Goal: Information Seeking & Learning: Learn about a topic

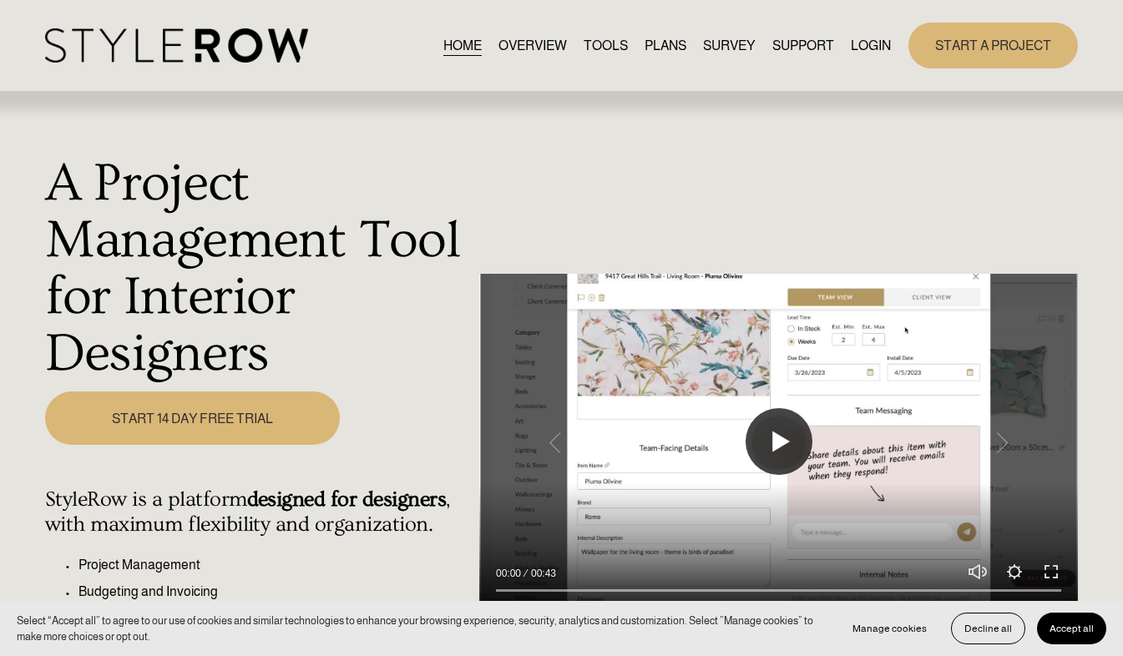
click at [781, 439] on button "Play" at bounding box center [778, 441] width 67 height 67
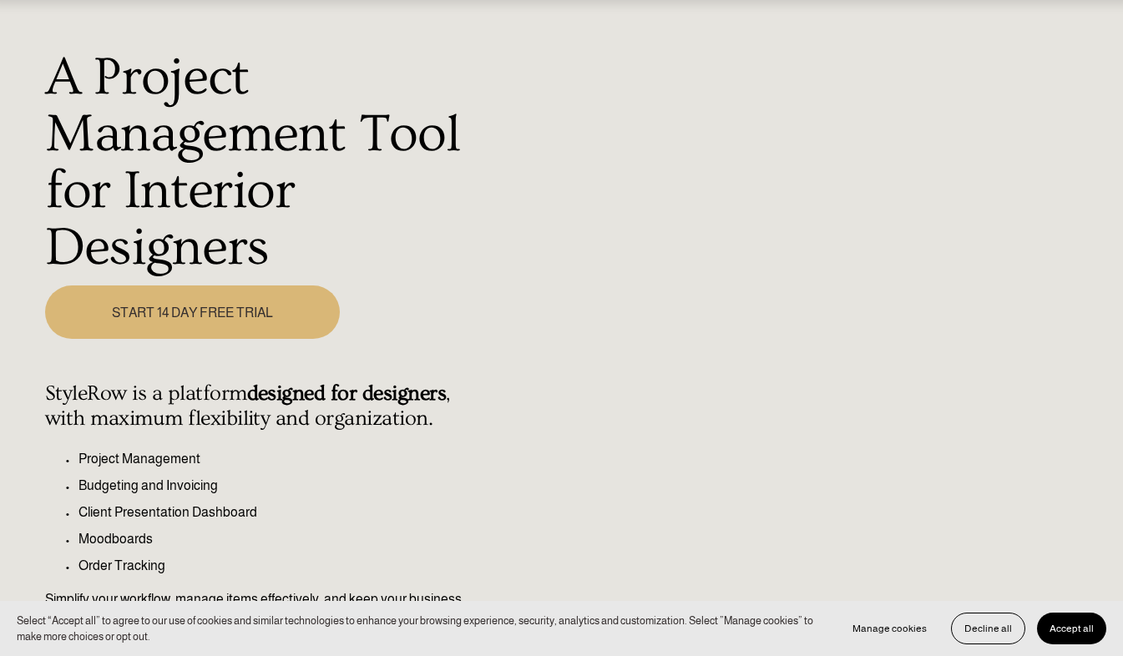
scroll to position [112, 0]
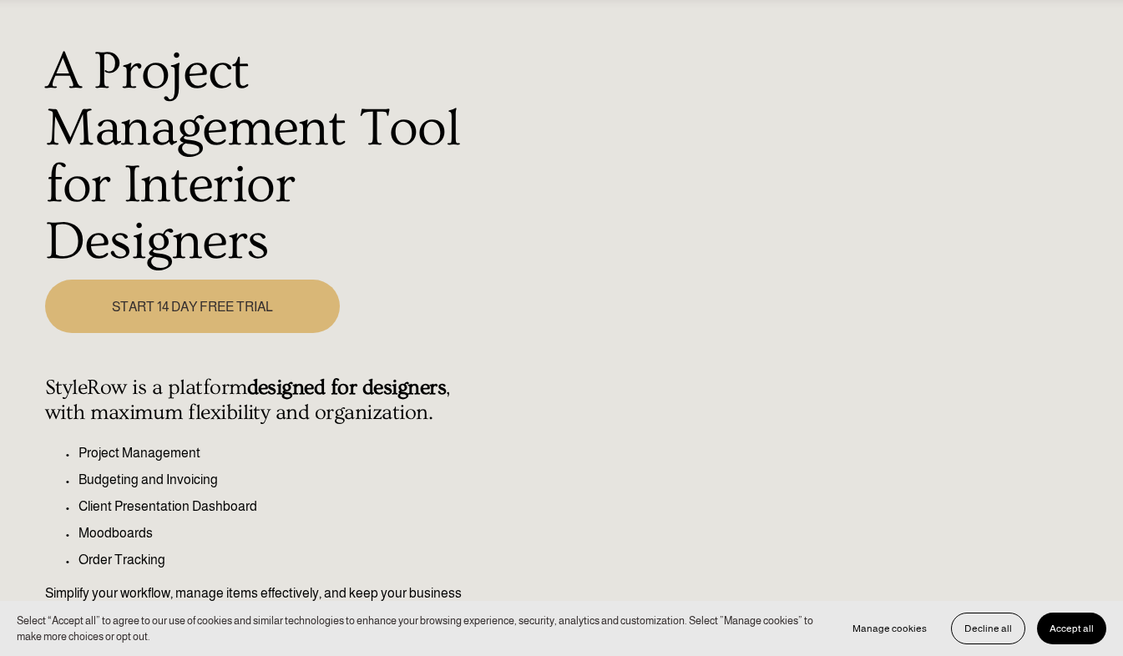
type input "100"
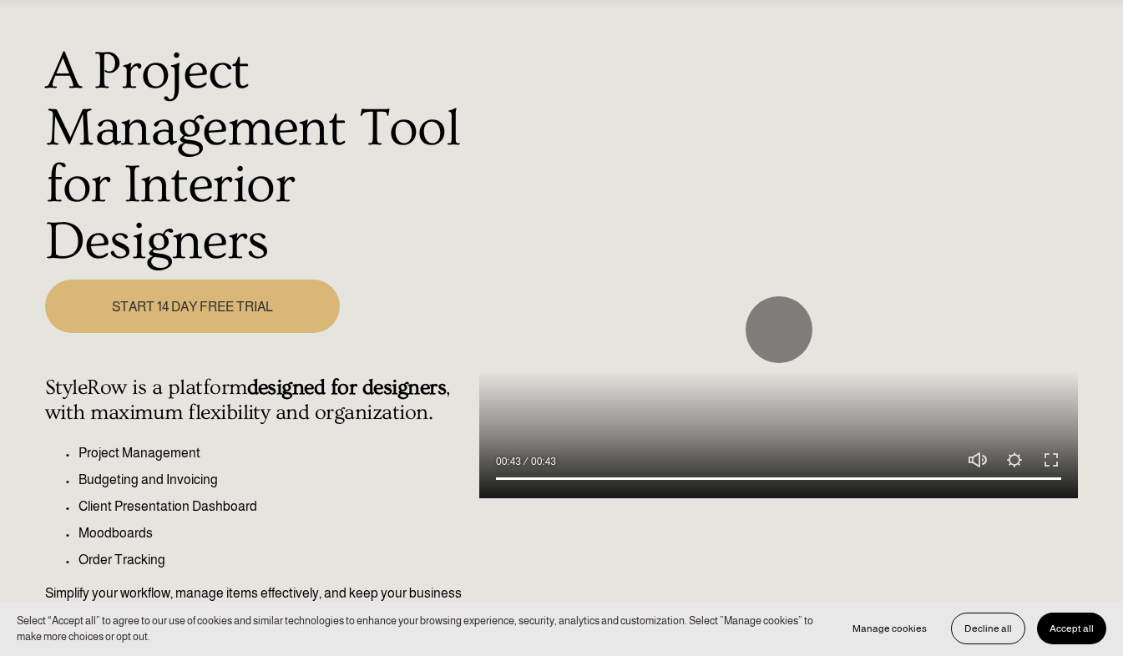
click at [1076, 630] on span "Accept all" at bounding box center [1071, 629] width 44 height 12
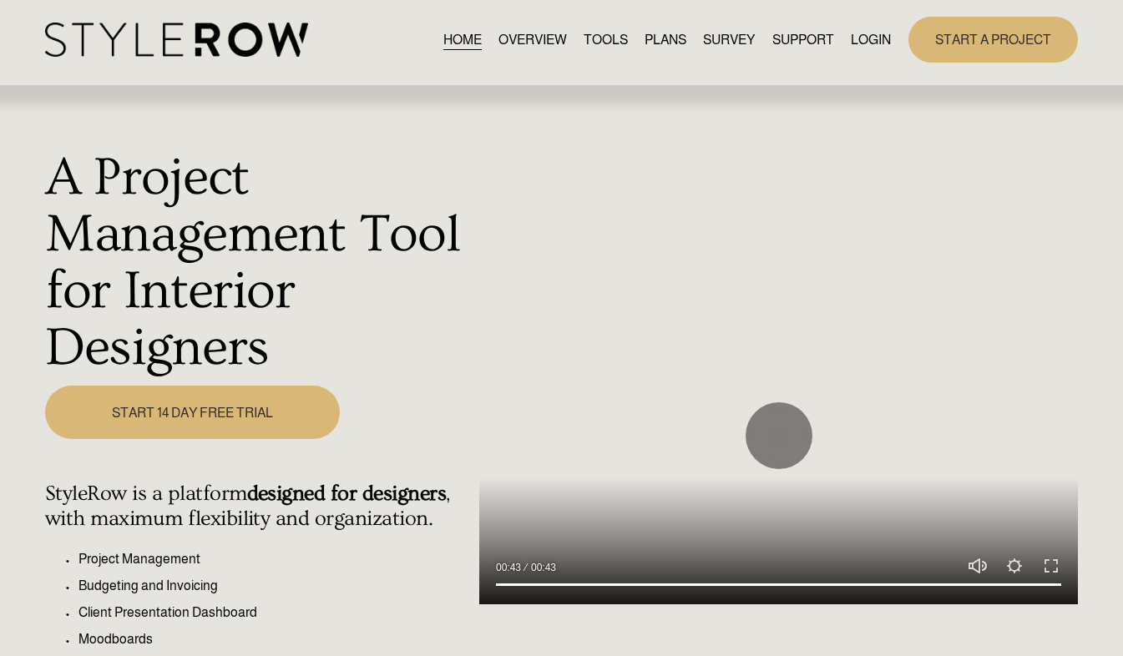
scroll to position [0, 0]
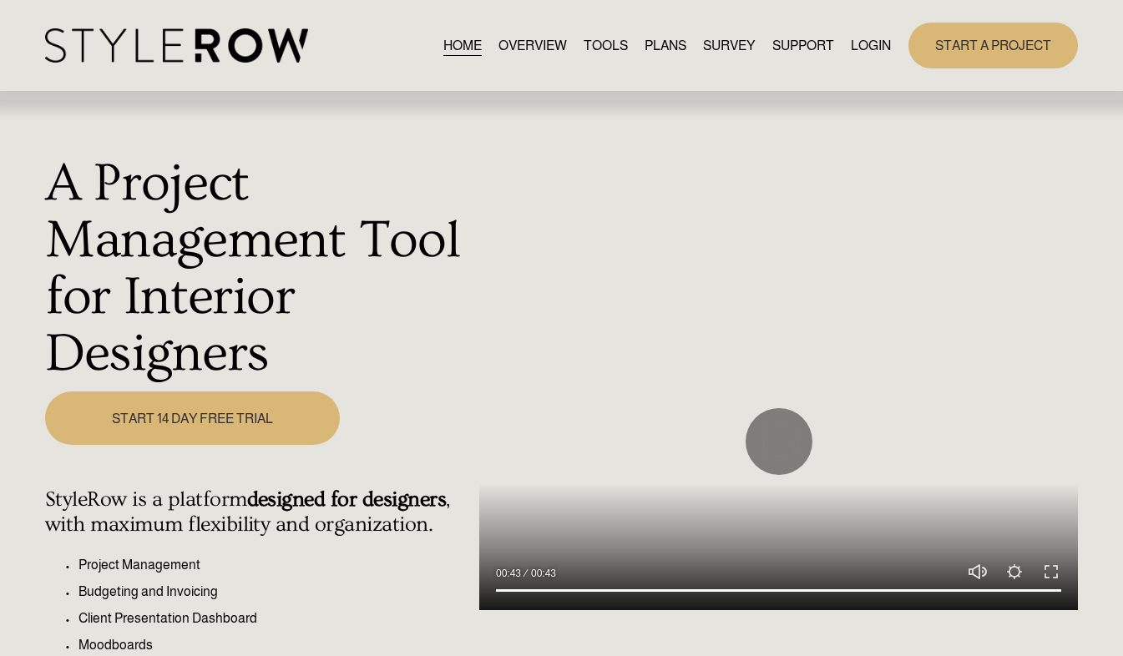
click at [653, 47] on link "PLANS" at bounding box center [665, 45] width 42 height 23
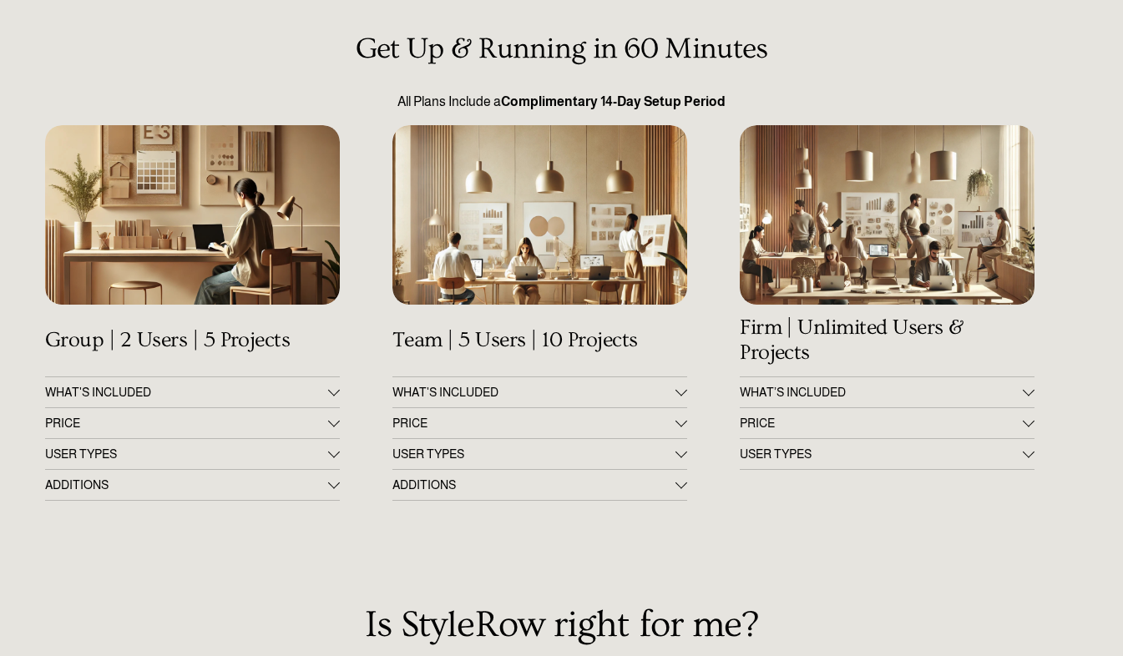
scroll to position [134, 0]
click at [332, 397] on div at bounding box center [334, 392] width 12 height 12
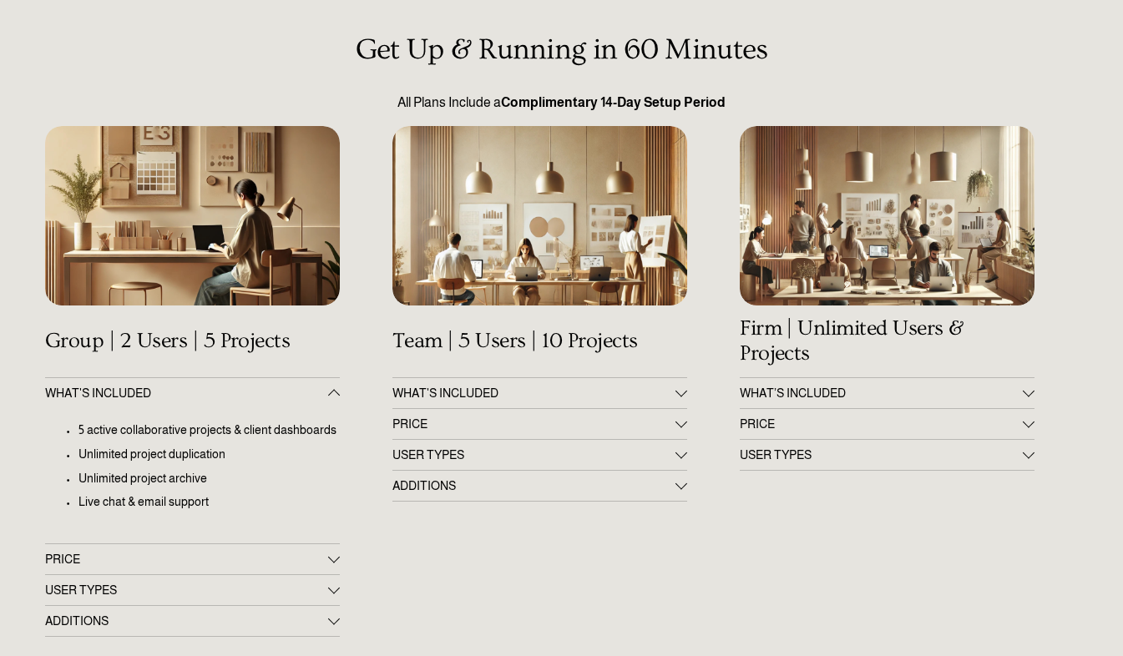
click at [336, 563] on div at bounding box center [334, 558] width 12 height 12
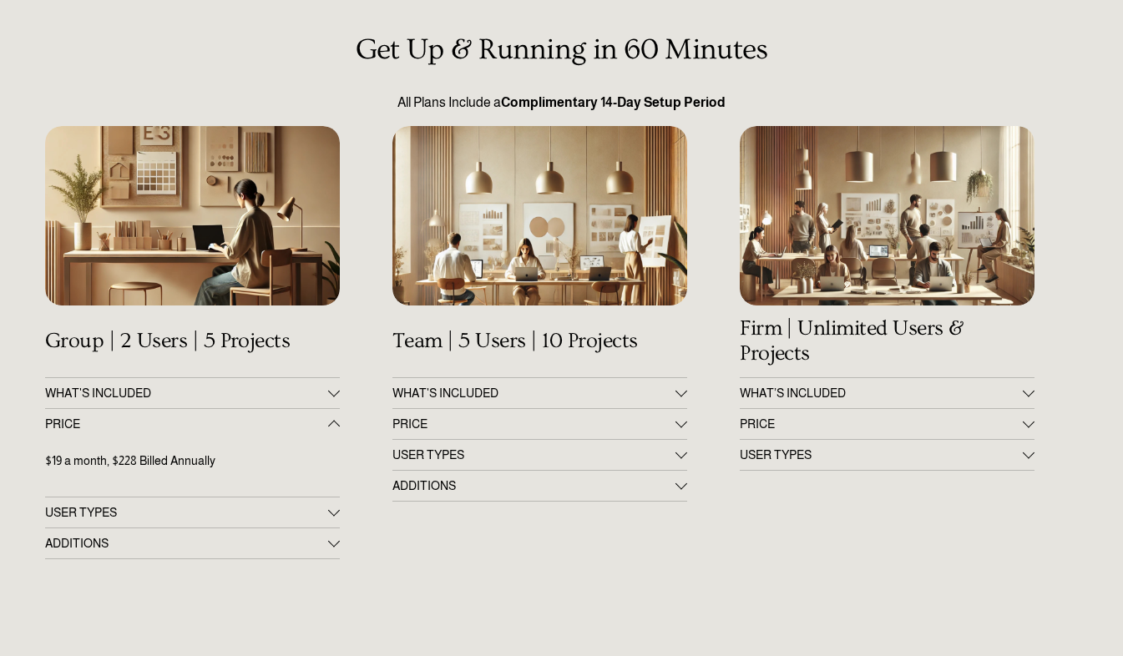
click at [336, 514] on div at bounding box center [334, 510] width 12 height 12
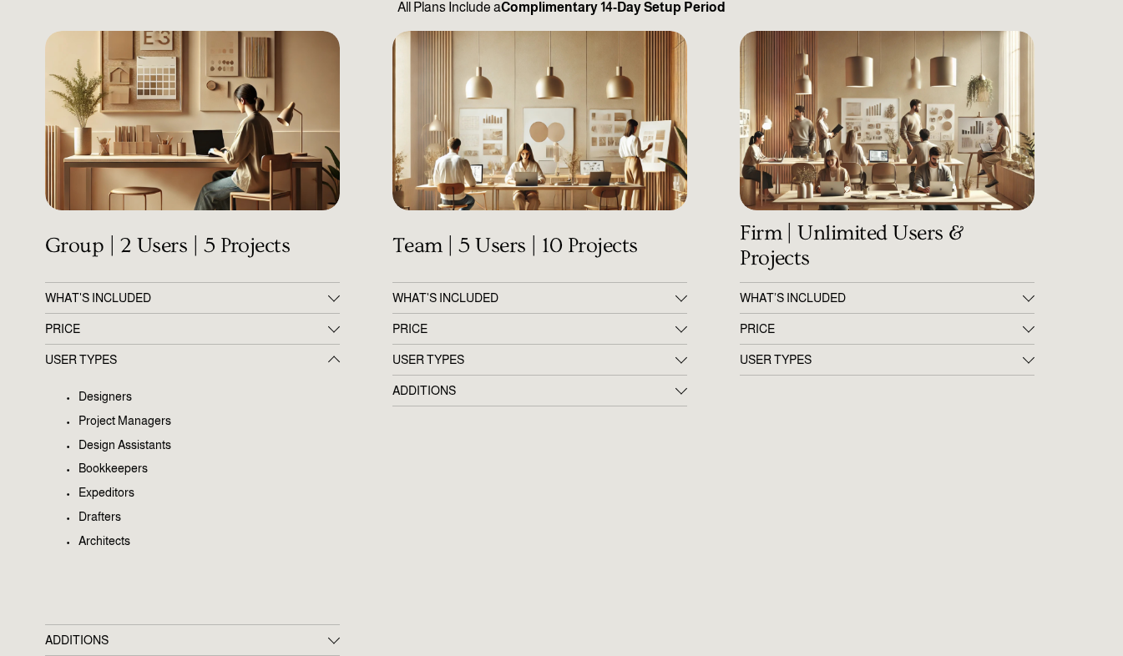
scroll to position [230, 0]
click at [335, 358] on div at bounding box center [334, 359] width 12 height 12
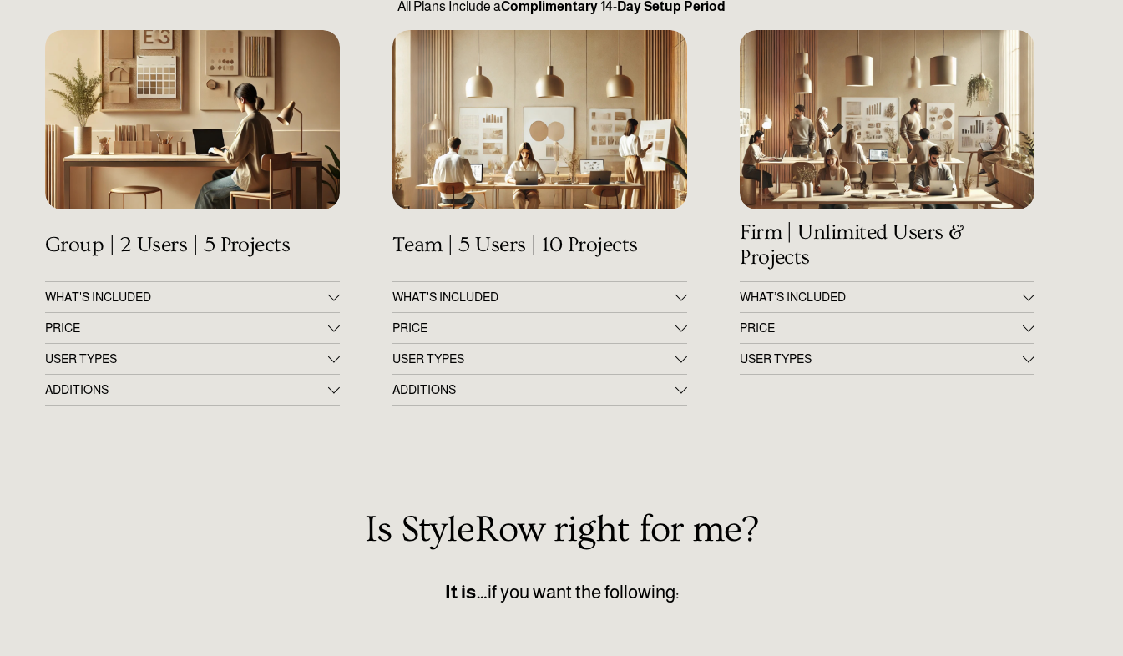
click at [334, 391] on div at bounding box center [334, 388] width 12 height 12
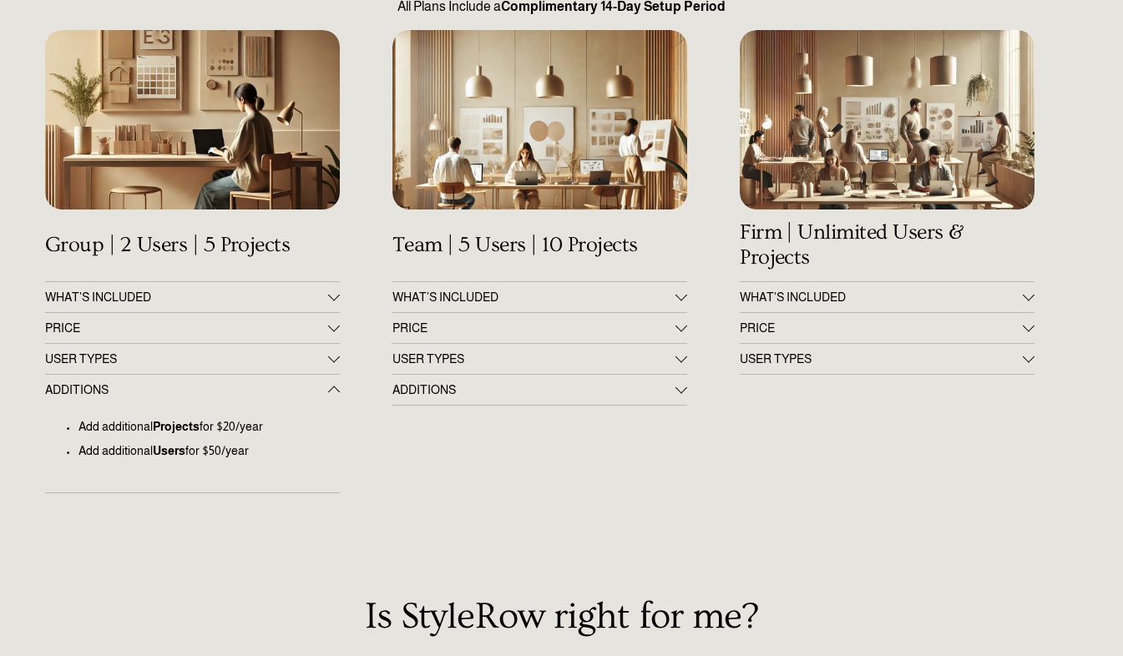
click at [334, 391] on div at bounding box center [334, 393] width 12 height 12
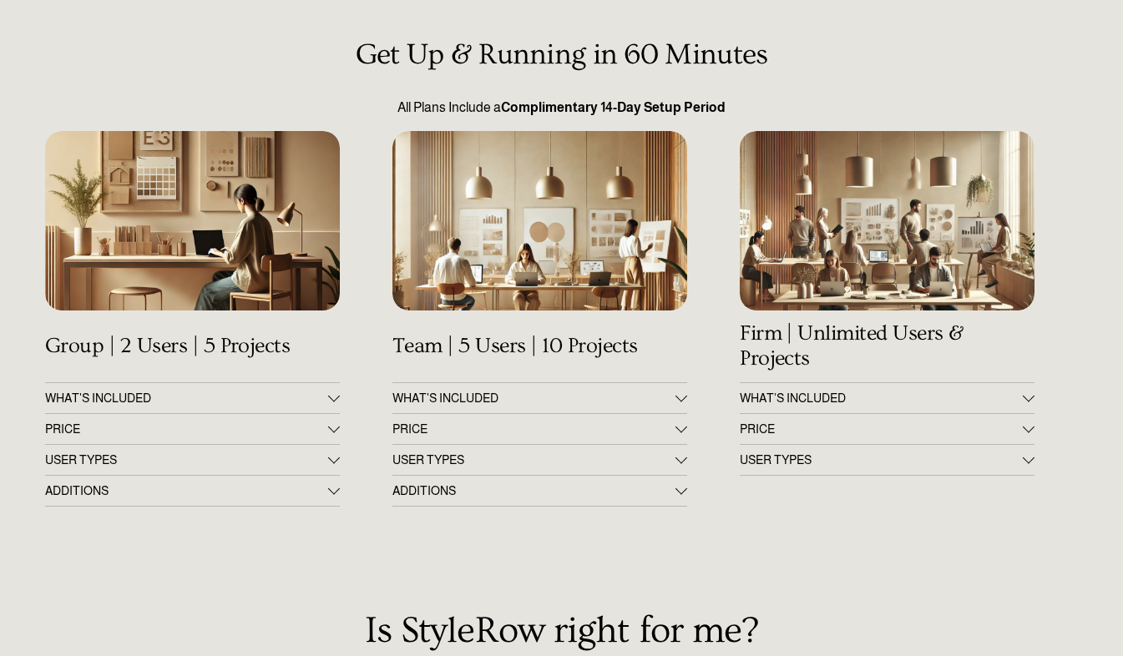
scroll to position [129, 0]
click at [680, 434] on div at bounding box center [681, 428] width 12 height 12
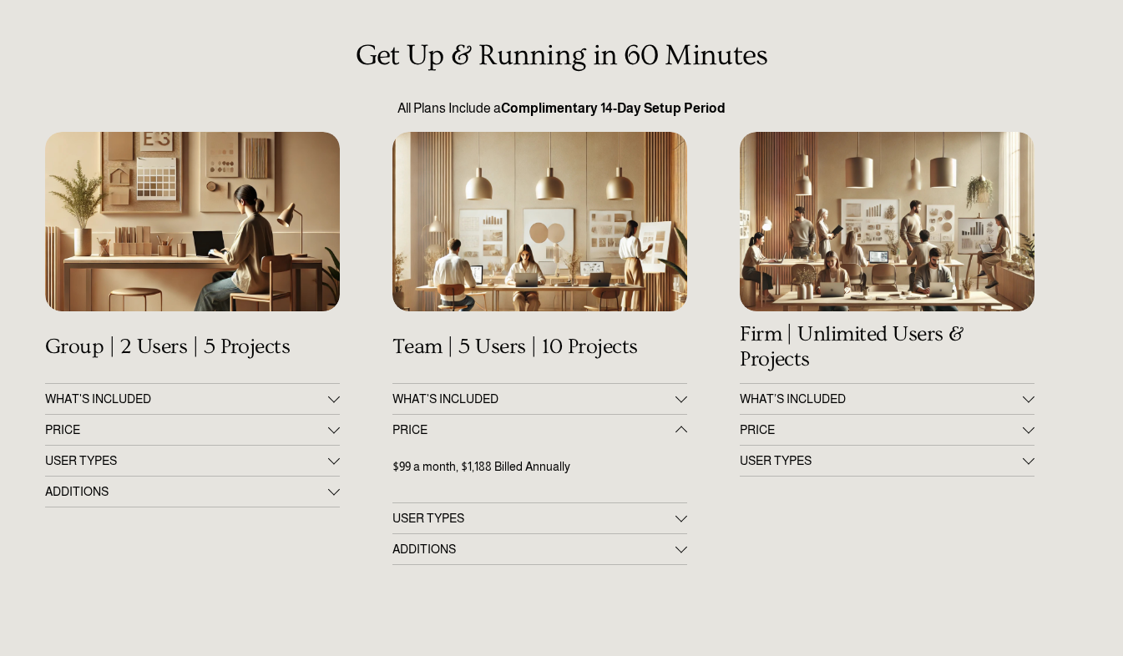
click at [679, 403] on div at bounding box center [681, 398] width 12 height 12
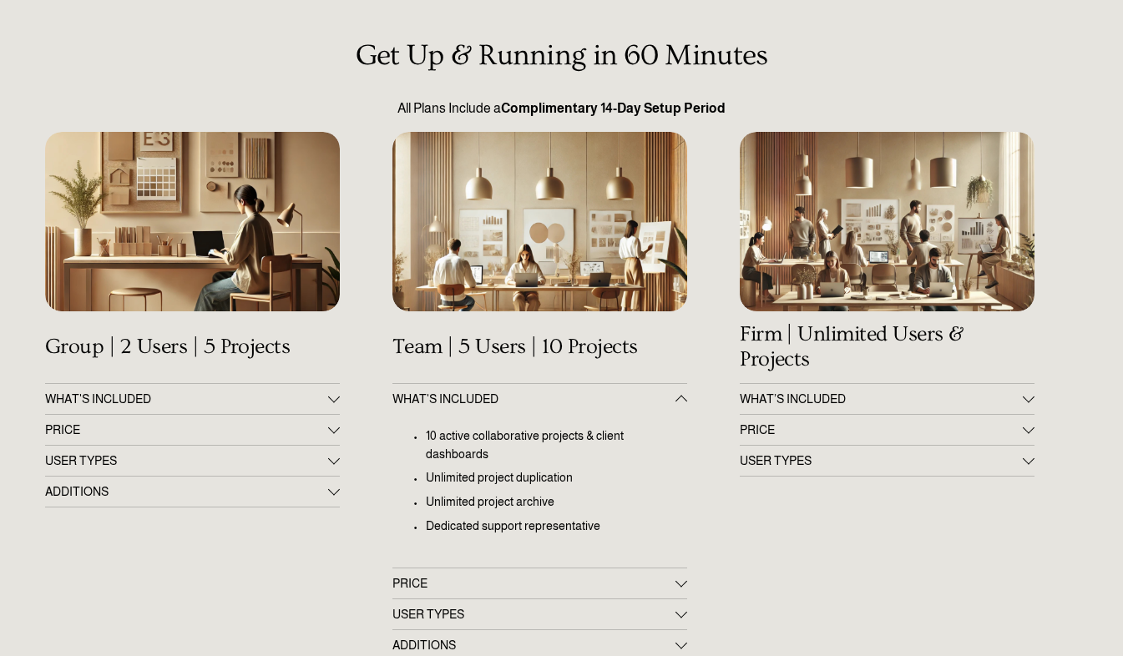
click at [336, 400] on div at bounding box center [334, 398] width 12 height 12
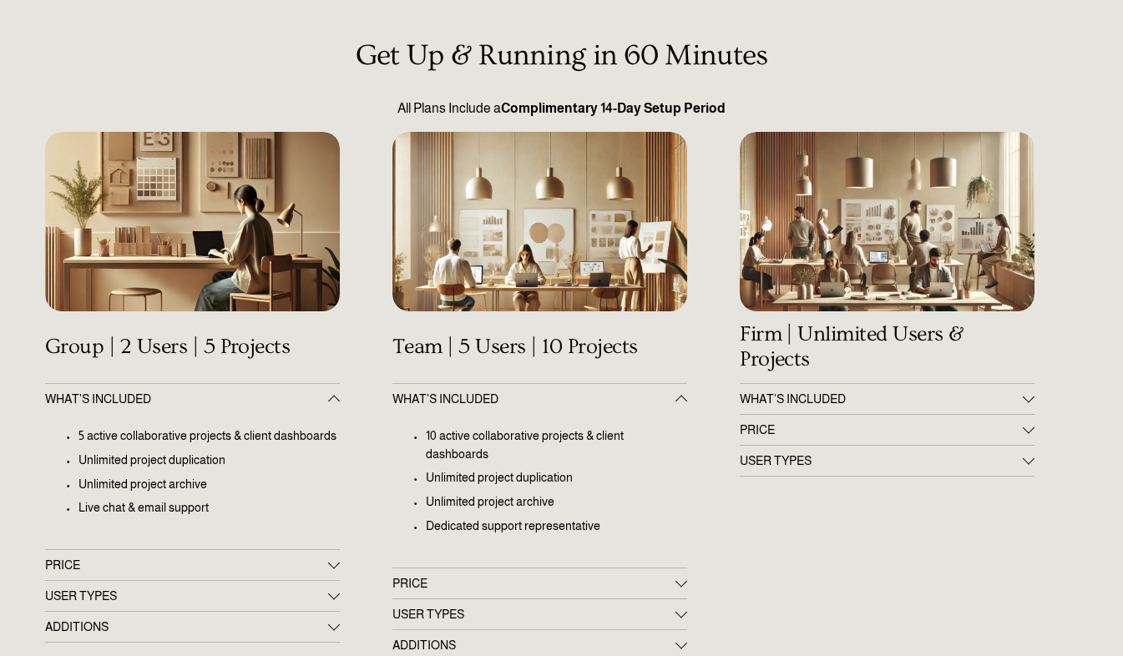
click at [1031, 404] on div at bounding box center [1029, 399] width 12 height 12
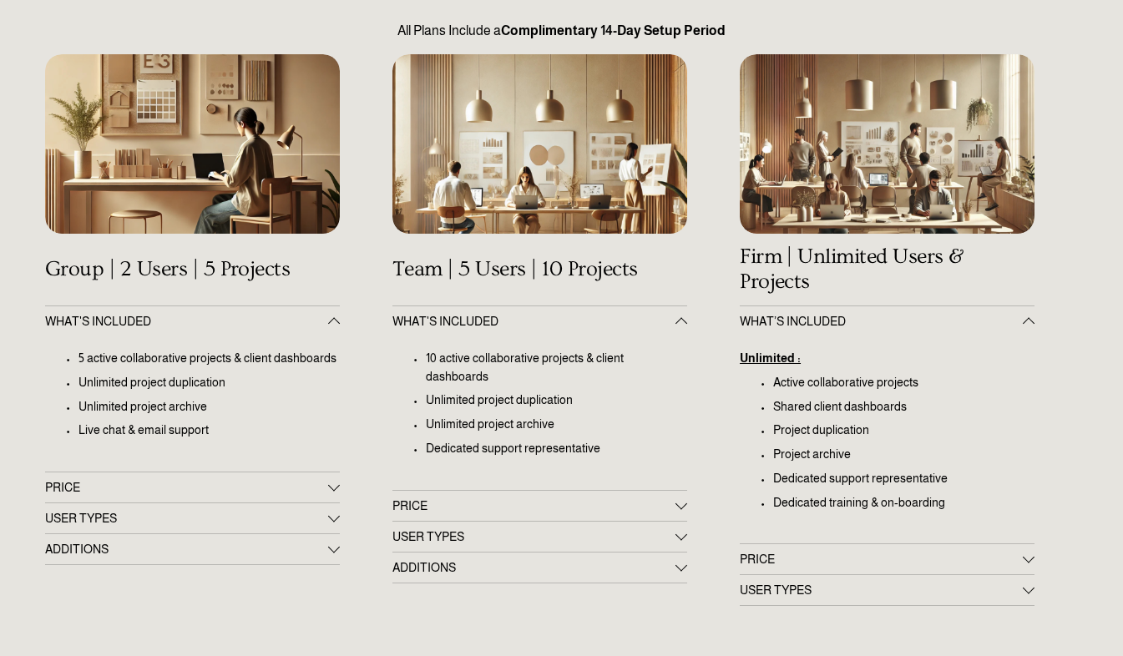
scroll to position [208, 0]
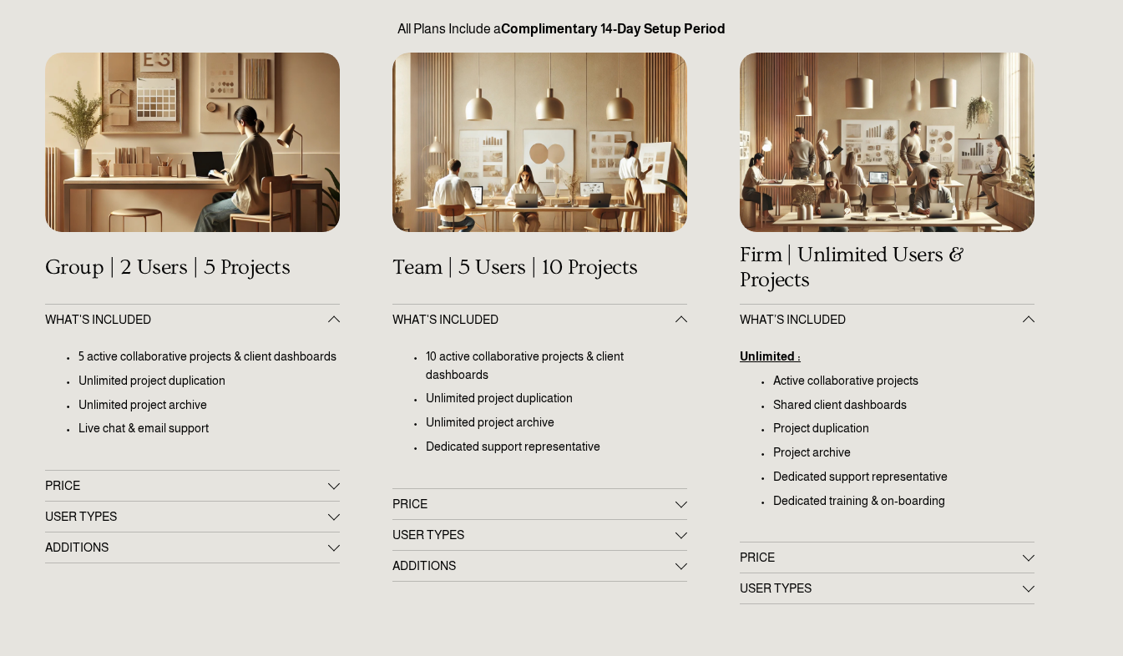
click at [1025, 563] on div at bounding box center [1029, 558] width 12 height 12
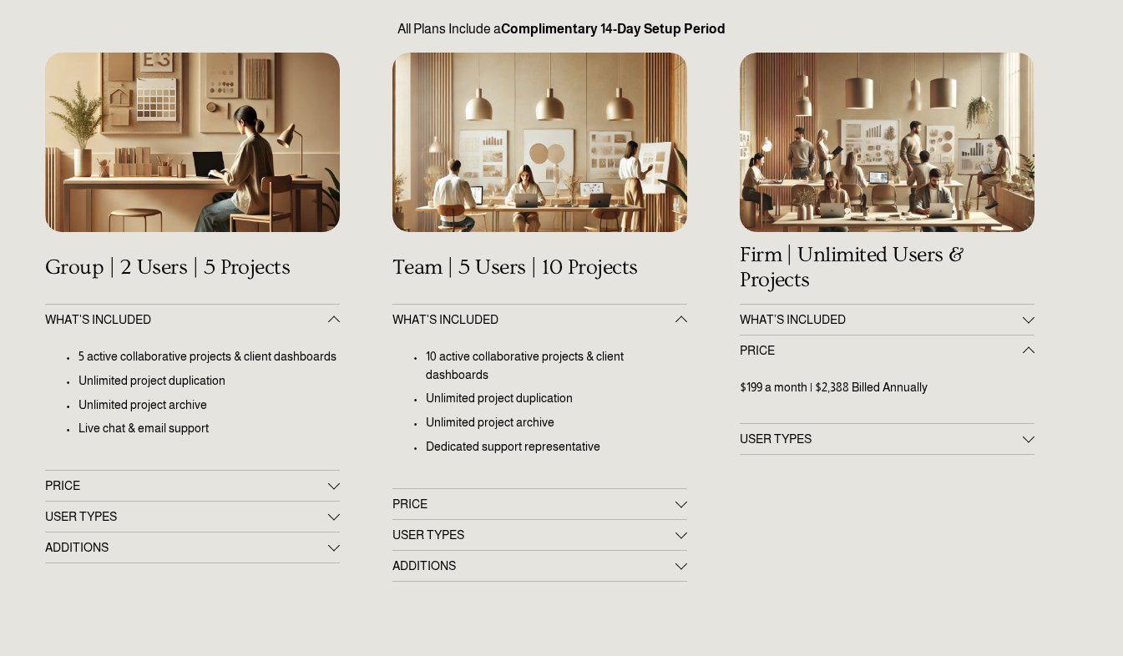
click at [1030, 324] on div at bounding box center [1029, 318] width 12 height 12
